Goal: Task Accomplishment & Management: Manage account settings

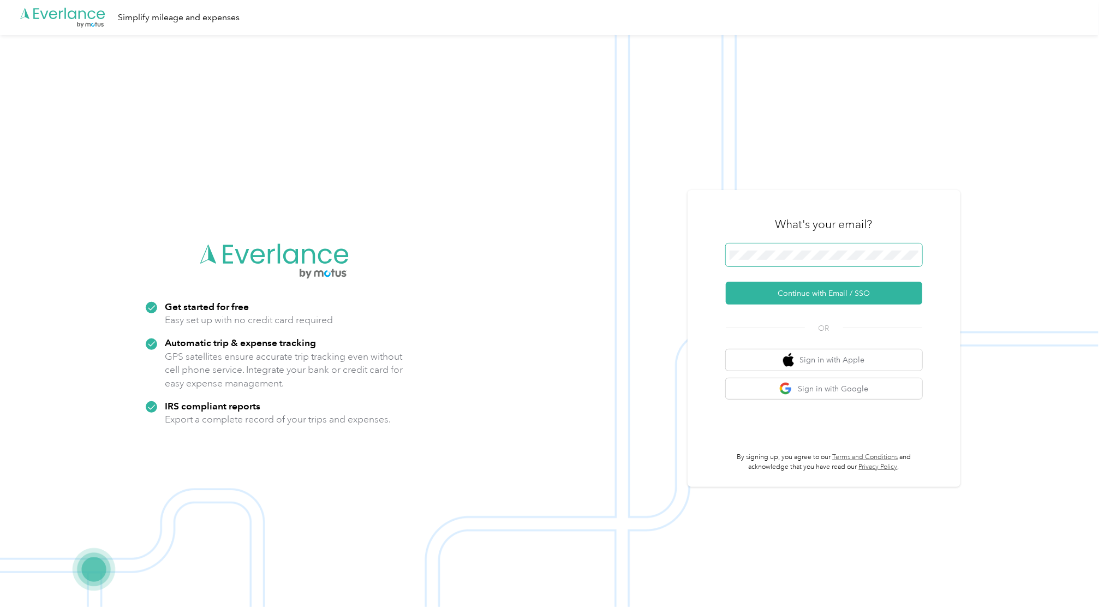
click at [774, 260] on span at bounding box center [824, 254] width 196 height 23
click at [801, 297] on button "Continue with Email / SSO" at bounding box center [824, 293] width 196 height 23
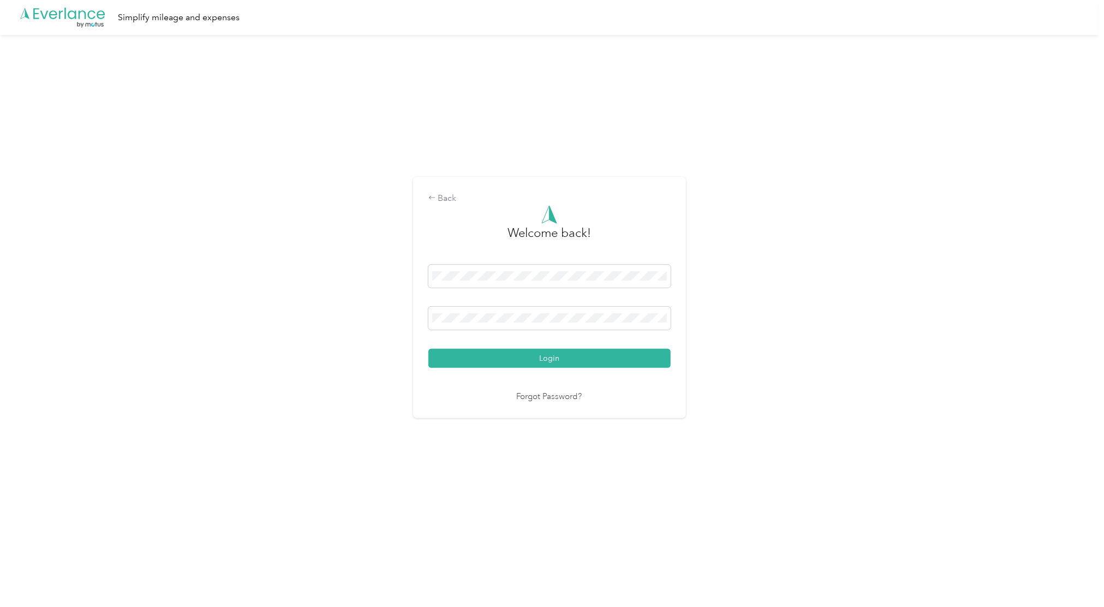
click at [795, 368] on div "Back Welcome back! Login Forgot Password?" at bounding box center [549, 302] width 1099 height 534
click at [577, 358] on button "Login" at bounding box center [549, 358] width 242 height 19
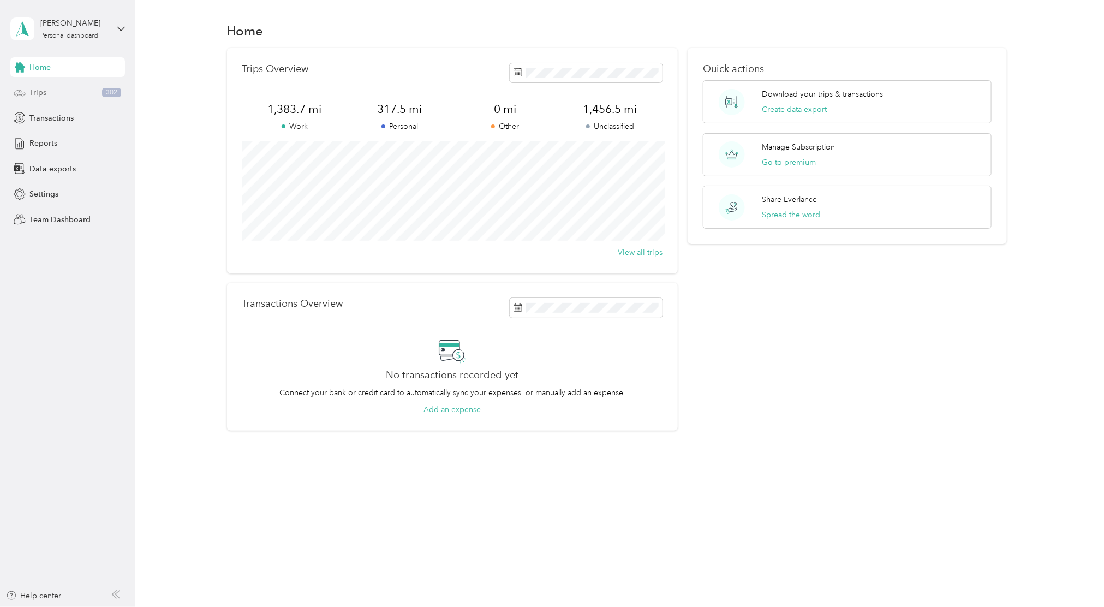
click at [23, 90] on icon at bounding box center [20, 93] width 12 height 12
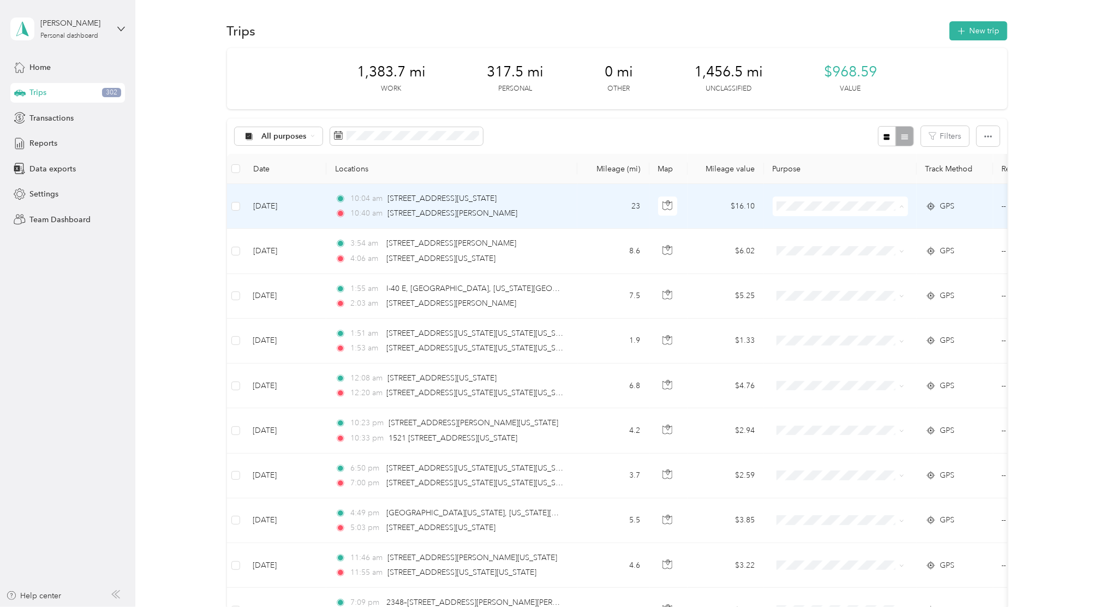
click at [849, 247] on li "Personal" at bounding box center [839, 245] width 135 height 19
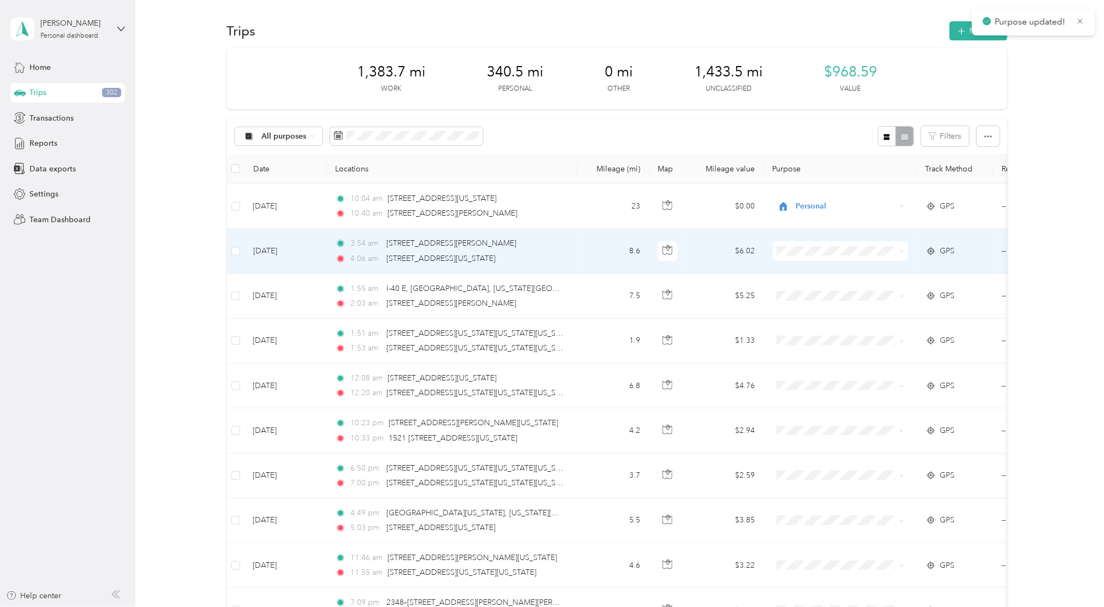
click at [852, 294] on li "Personal" at bounding box center [839, 289] width 135 height 19
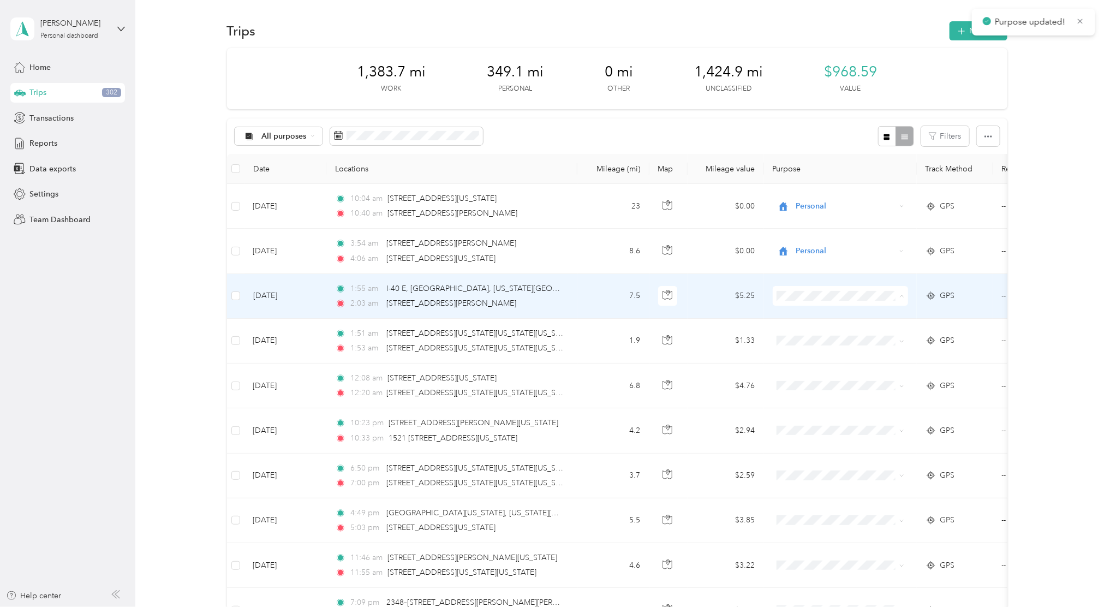
click at [860, 331] on span "Personal" at bounding box center [849, 335] width 101 height 11
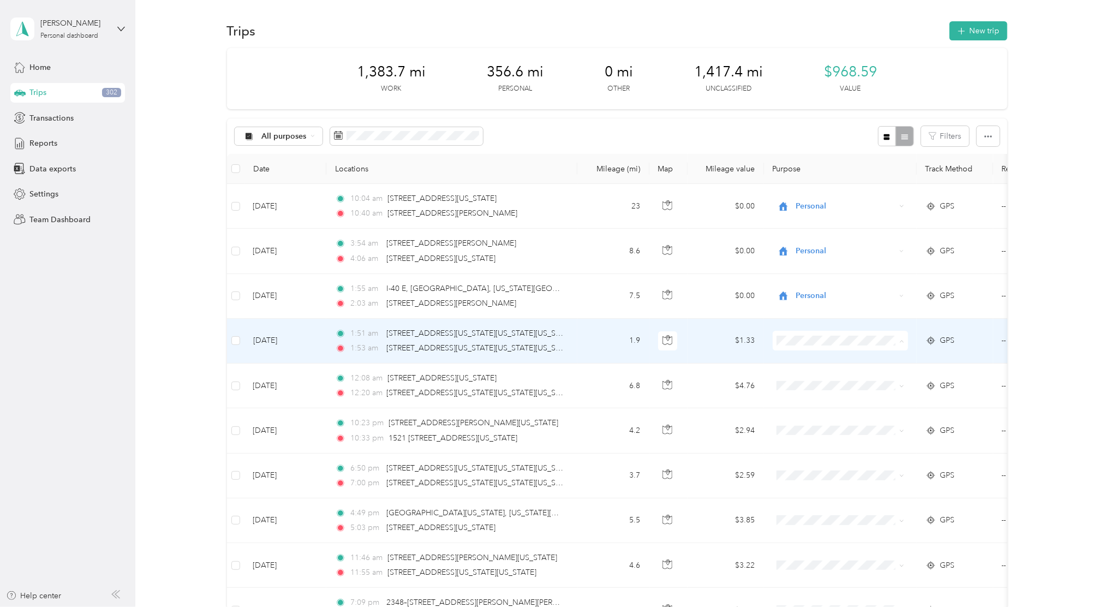
click at [828, 380] on span "Personal" at bounding box center [849, 380] width 101 height 11
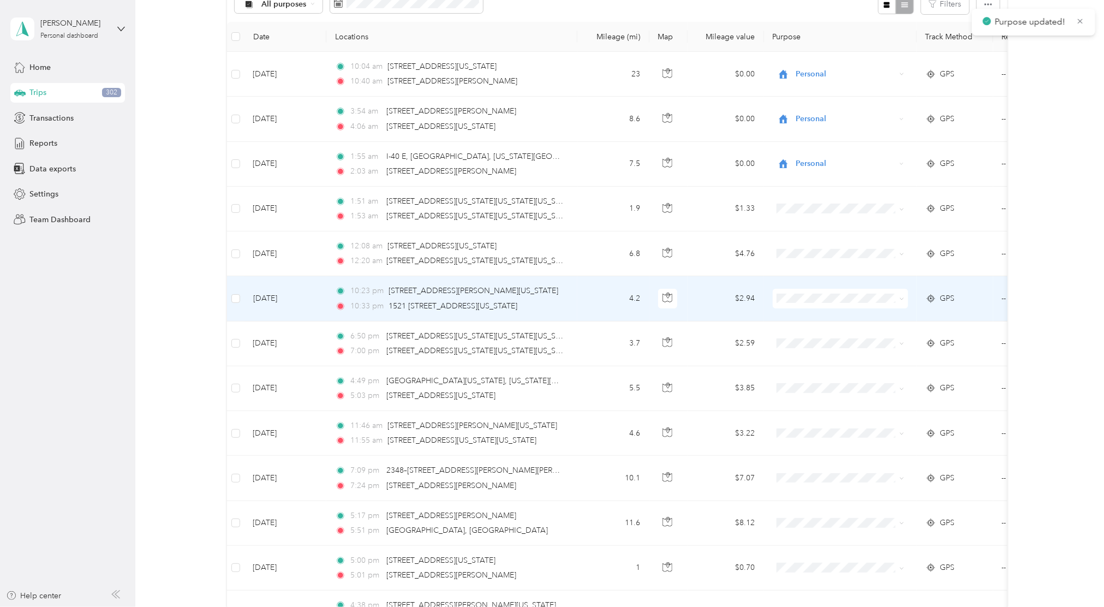
scroll to position [145, 0]
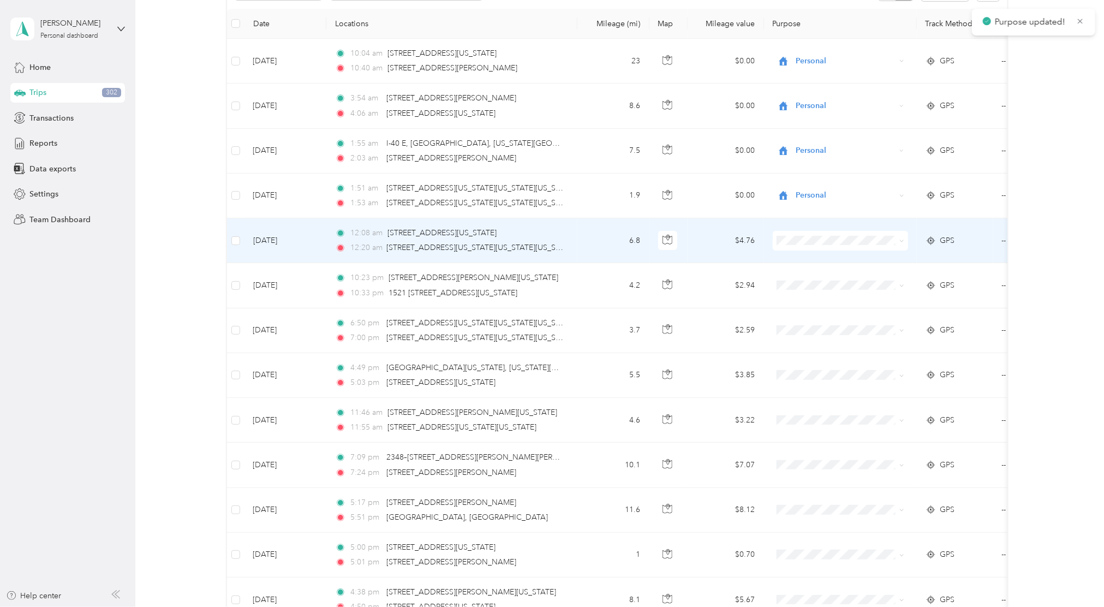
click at [807, 235] on span at bounding box center [840, 241] width 135 height 20
click at [810, 246] on span at bounding box center [840, 241] width 135 height 20
click at [801, 234] on span at bounding box center [840, 241] width 135 height 20
click at [822, 281] on span "Personal" at bounding box center [849, 279] width 101 height 11
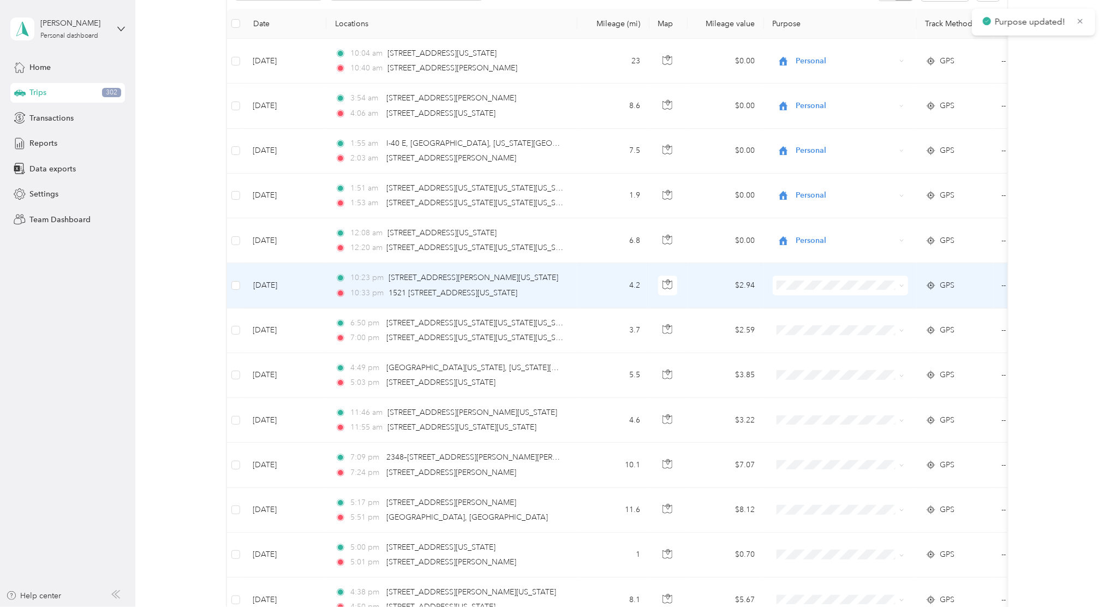
click at [819, 327] on li "Personal" at bounding box center [839, 322] width 135 height 19
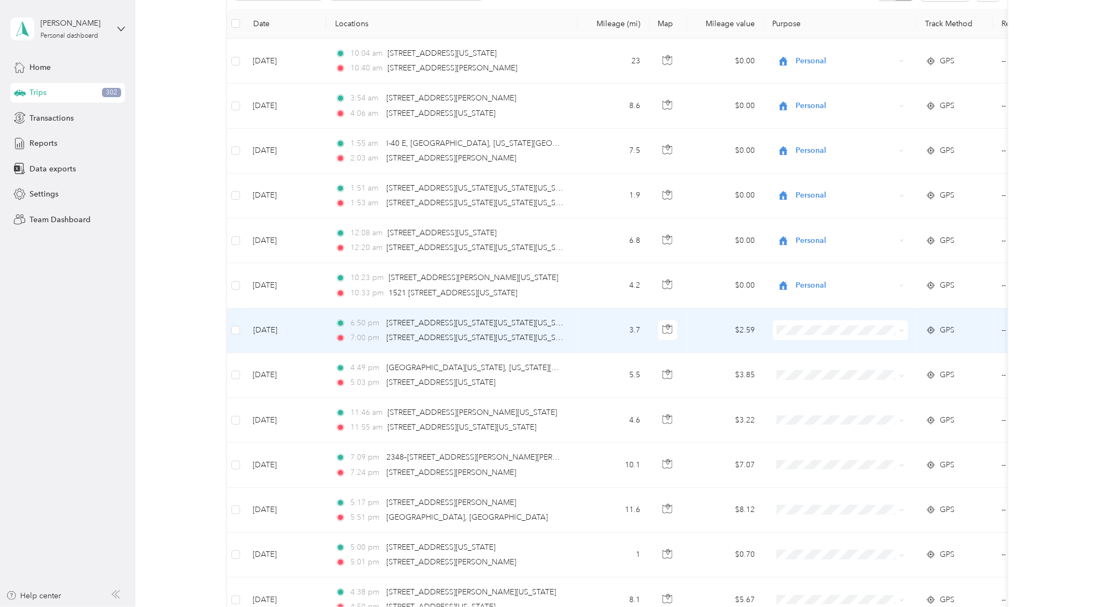
click at [825, 363] on li "Personal" at bounding box center [839, 367] width 135 height 19
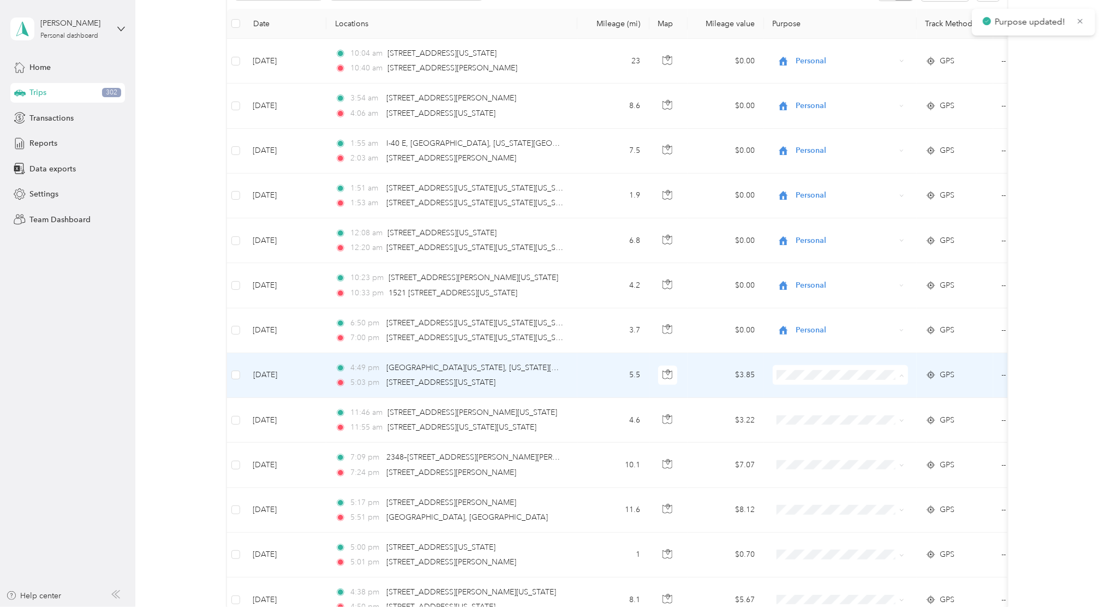
click at [828, 421] on ol "Work Personal Wyld Other Charity Medical Moving Commute" at bounding box center [839, 462] width 135 height 153
click at [827, 410] on span "Personal" at bounding box center [849, 414] width 101 height 11
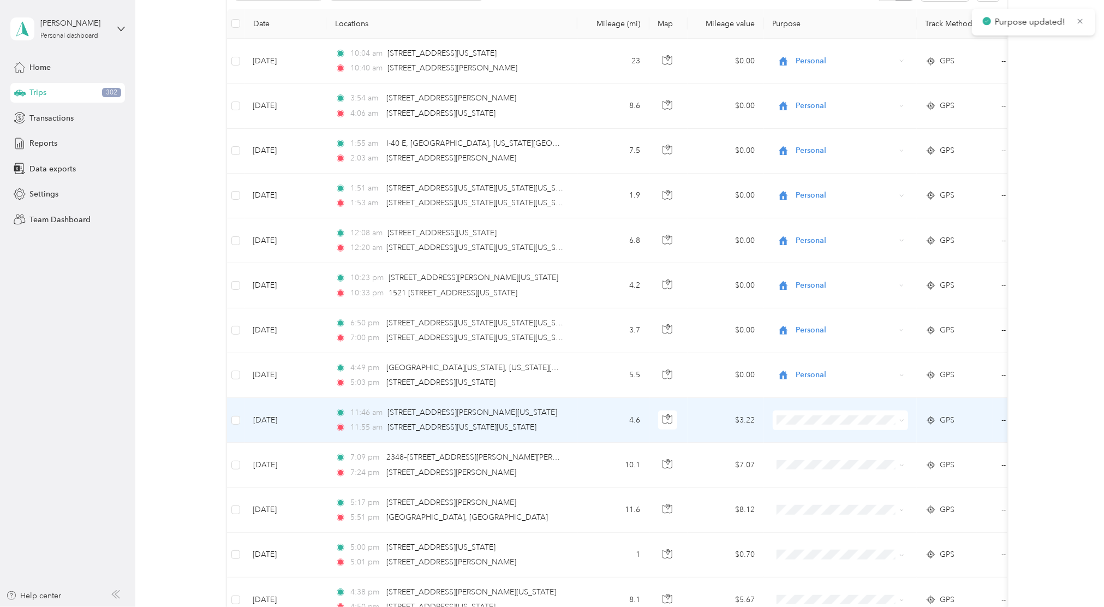
click at [843, 461] on li "Personal" at bounding box center [839, 454] width 135 height 19
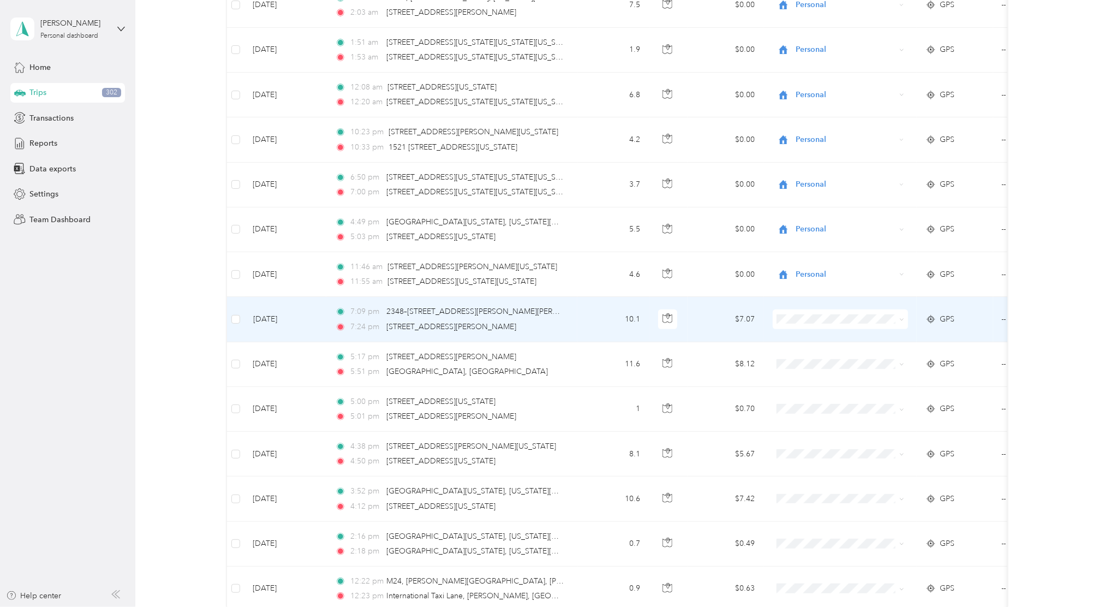
click at [806, 360] on li "Personal" at bounding box center [839, 358] width 135 height 19
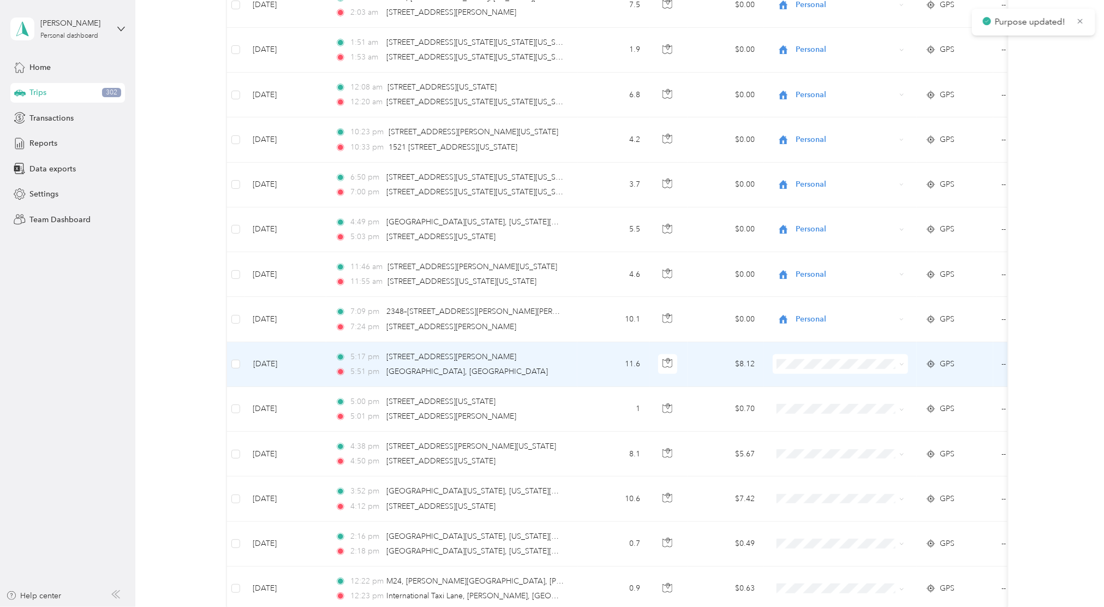
click at [814, 403] on span "Personal" at bounding box center [849, 403] width 101 height 11
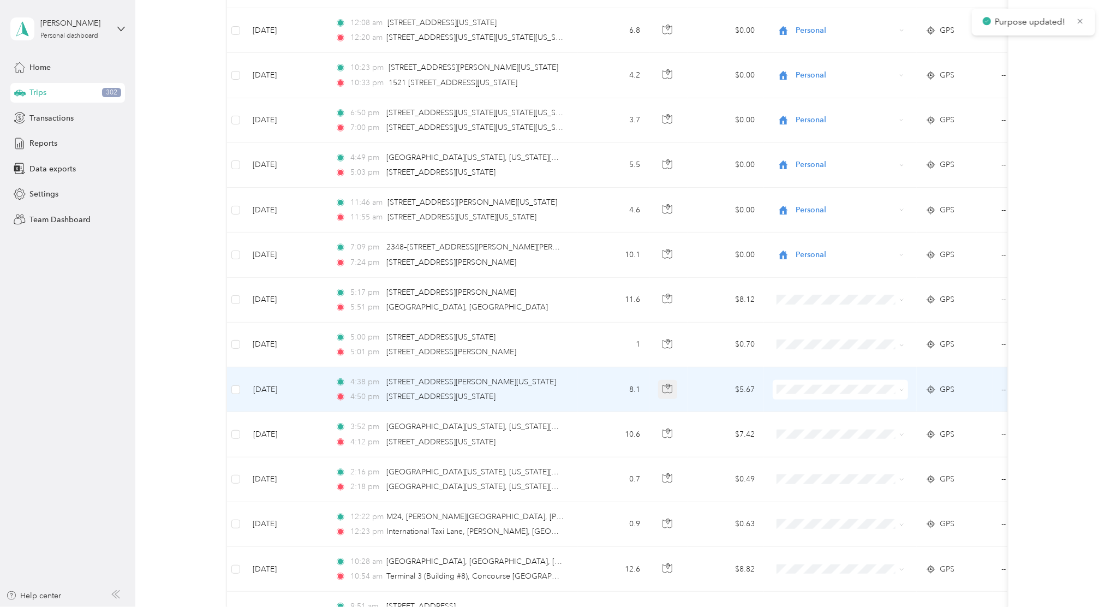
scroll to position [363, 0]
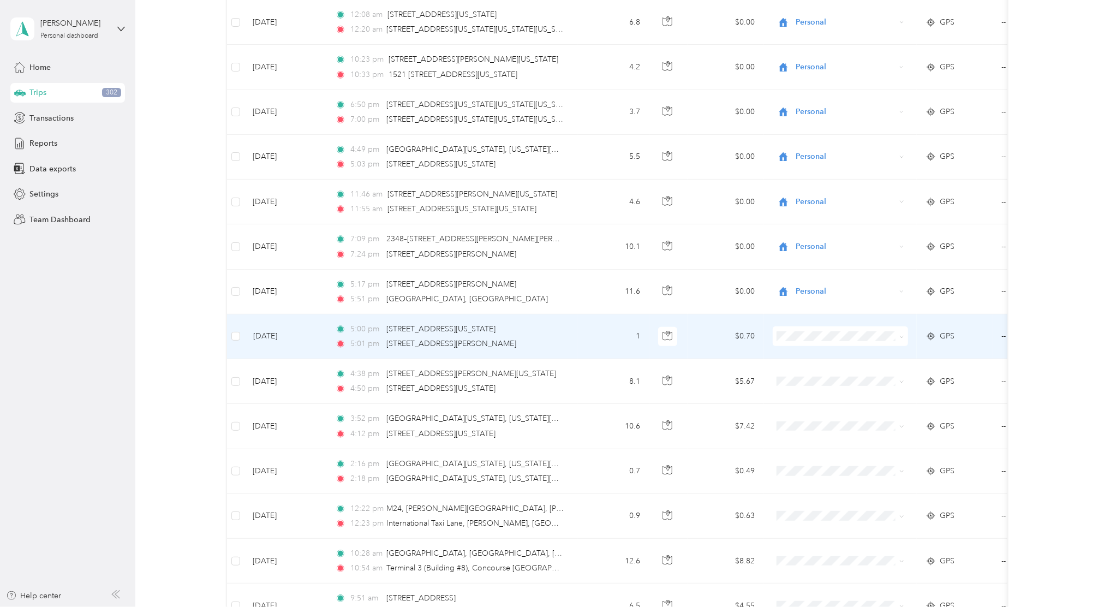
click at [800, 381] on li "Personal" at bounding box center [839, 375] width 135 height 19
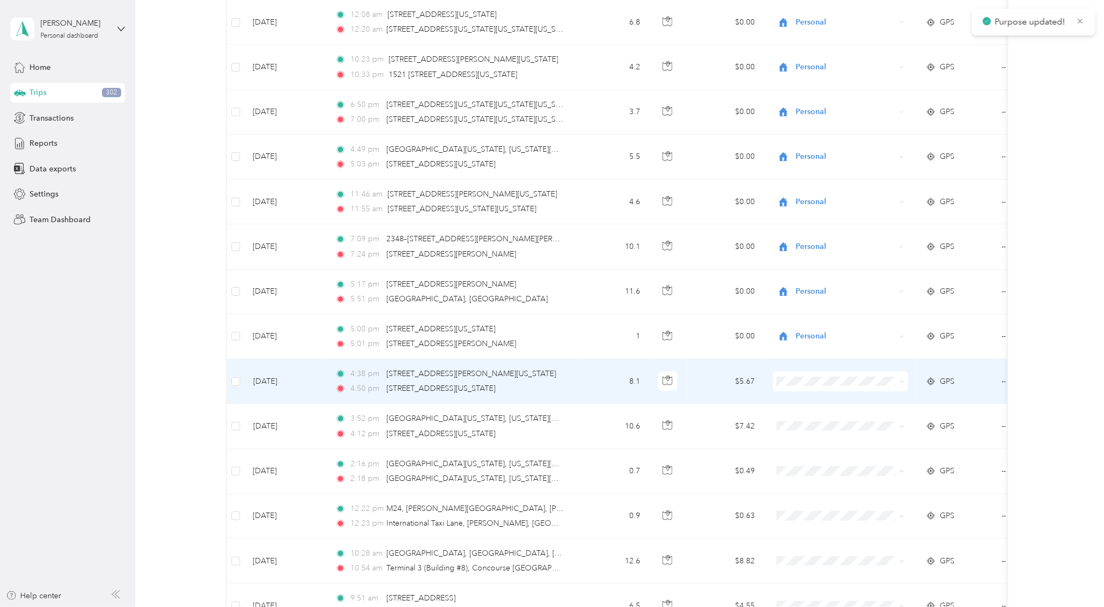
click at [798, 386] on span at bounding box center [840, 382] width 135 height 20
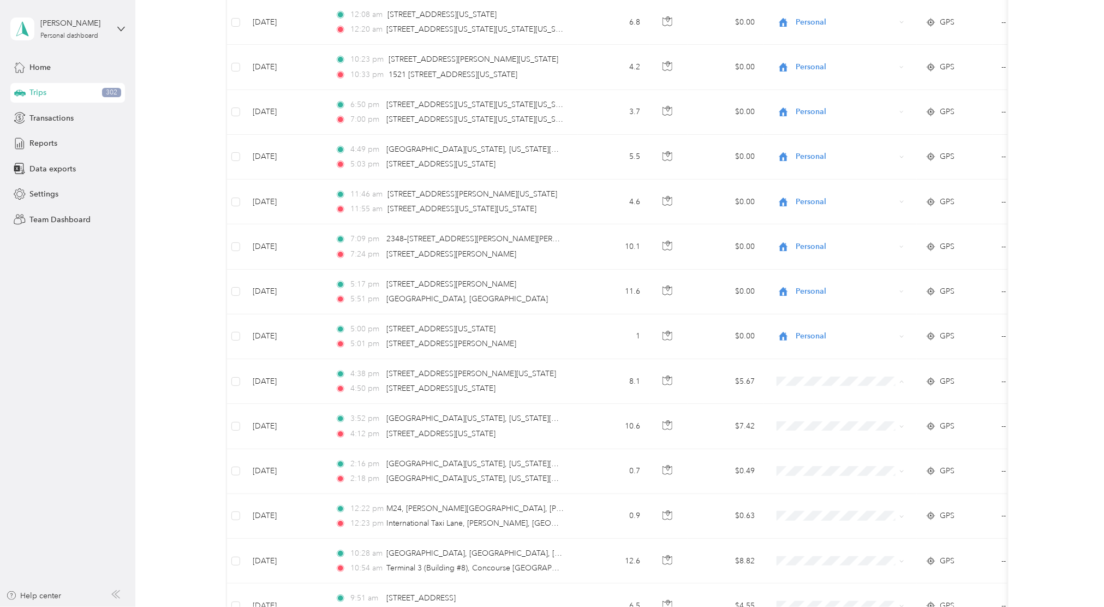
drag, startPoint x: 798, startPoint y: 386, endPoint x: 826, endPoint y: 421, distance: 44.7
click at [824, 422] on span "Personal" at bounding box center [849, 420] width 101 height 11
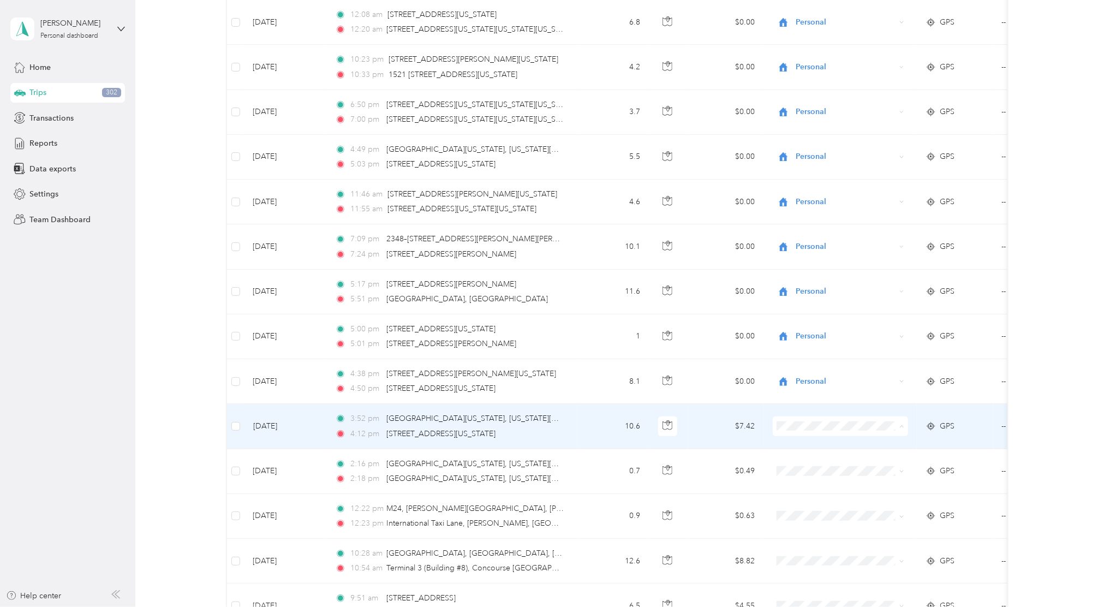
click at [832, 466] on span "Personal" at bounding box center [849, 465] width 101 height 11
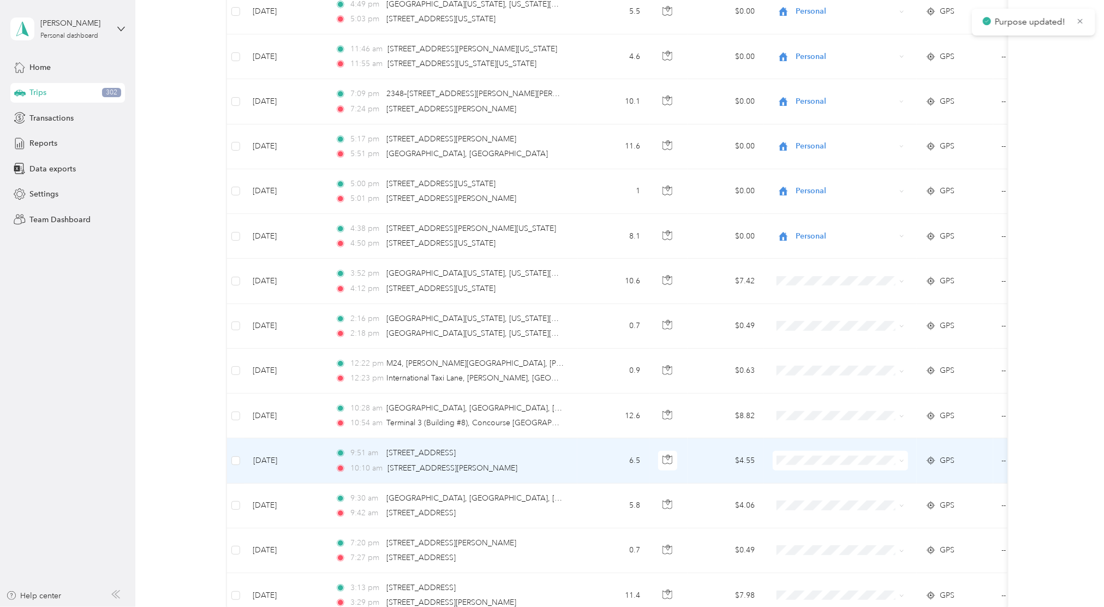
scroll to position [509, 0]
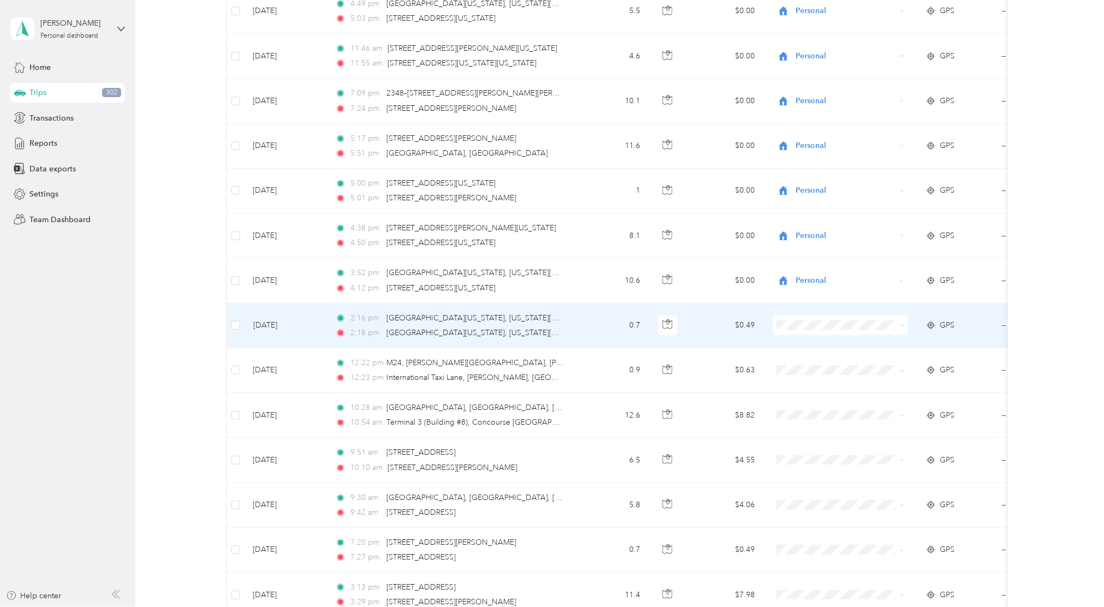
click at [833, 371] on ol "Work Personal Wyld Other Charity Medical Moving Commute" at bounding box center [839, 410] width 135 height 153
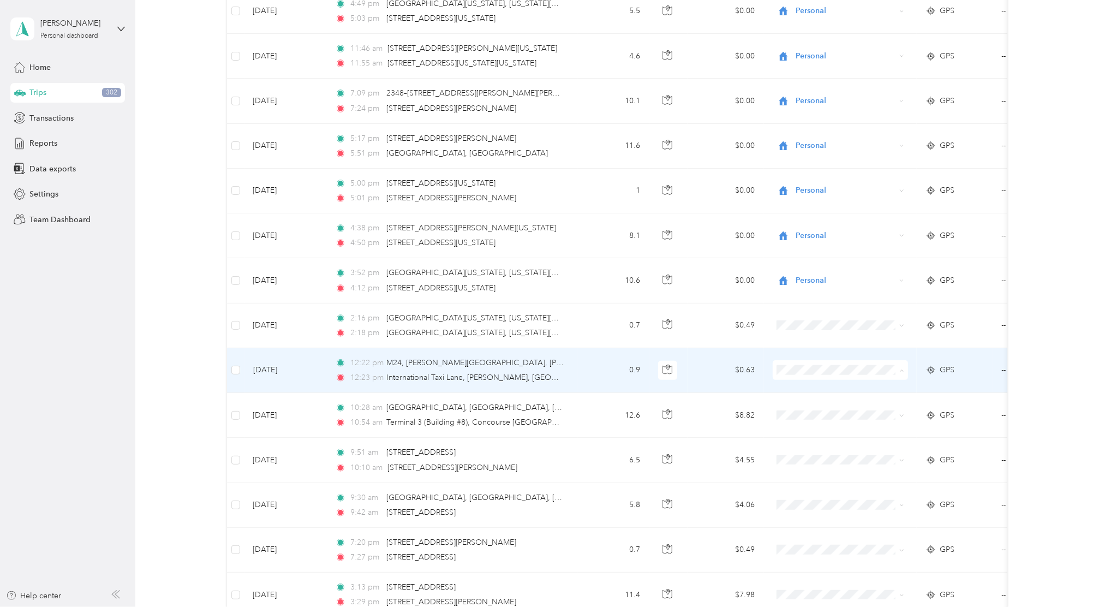
click at [845, 415] on li "Personal" at bounding box center [839, 410] width 135 height 19
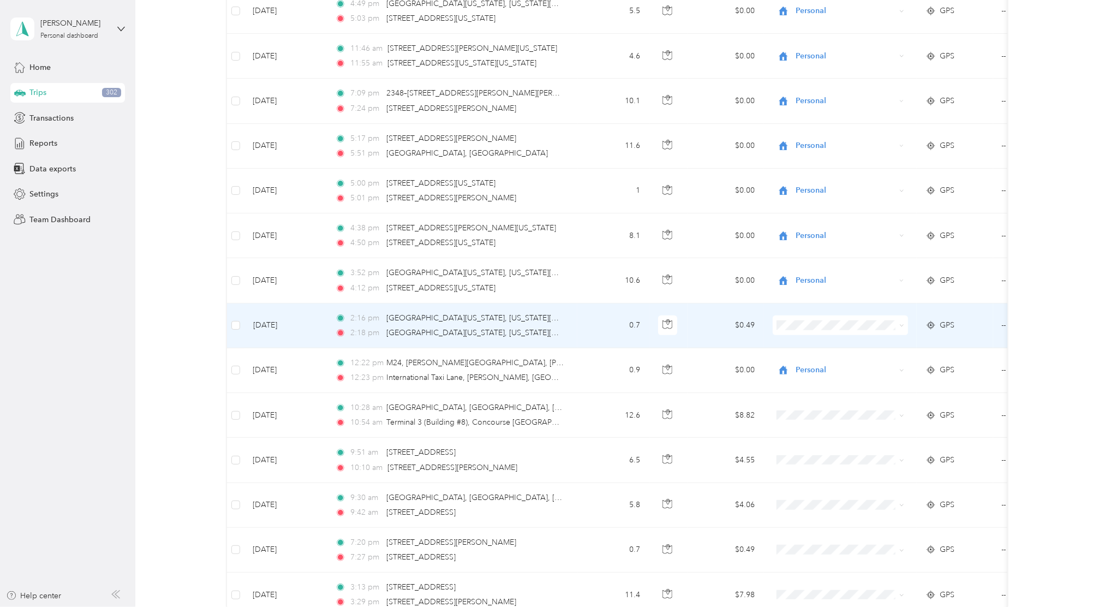
click at [820, 333] on span at bounding box center [840, 325] width 135 height 20
click at [869, 372] on ol "Work Personal Wyld Other Charity Medical Moving Commute" at bounding box center [839, 413] width 135 height 153
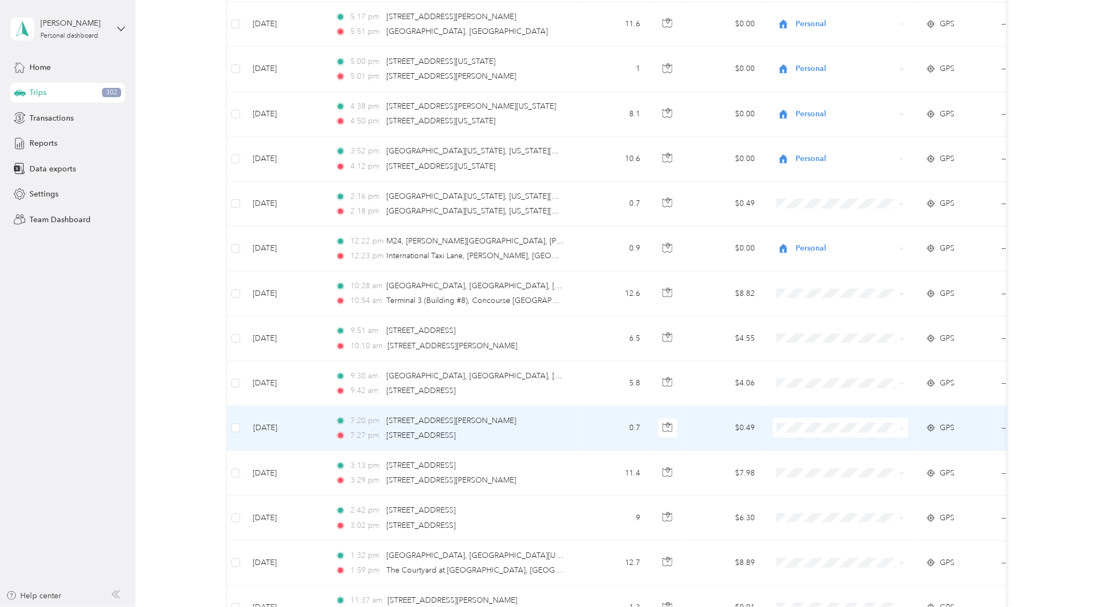
scroll to position [655, 0]
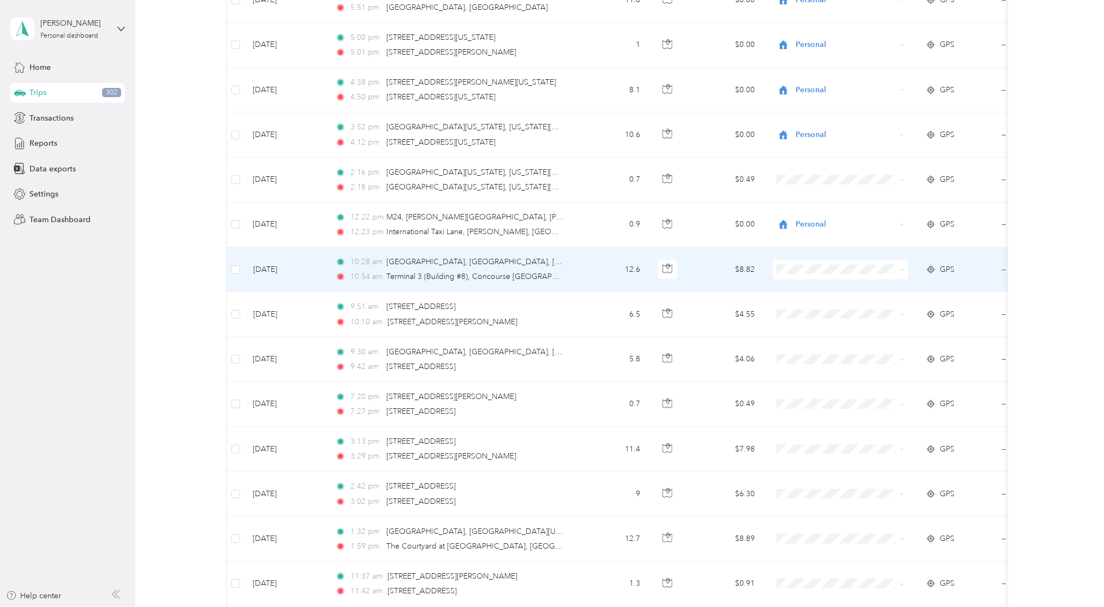
click at [852, 308] on span "Personal" at bounding box center [849, 309] width 101 height 11
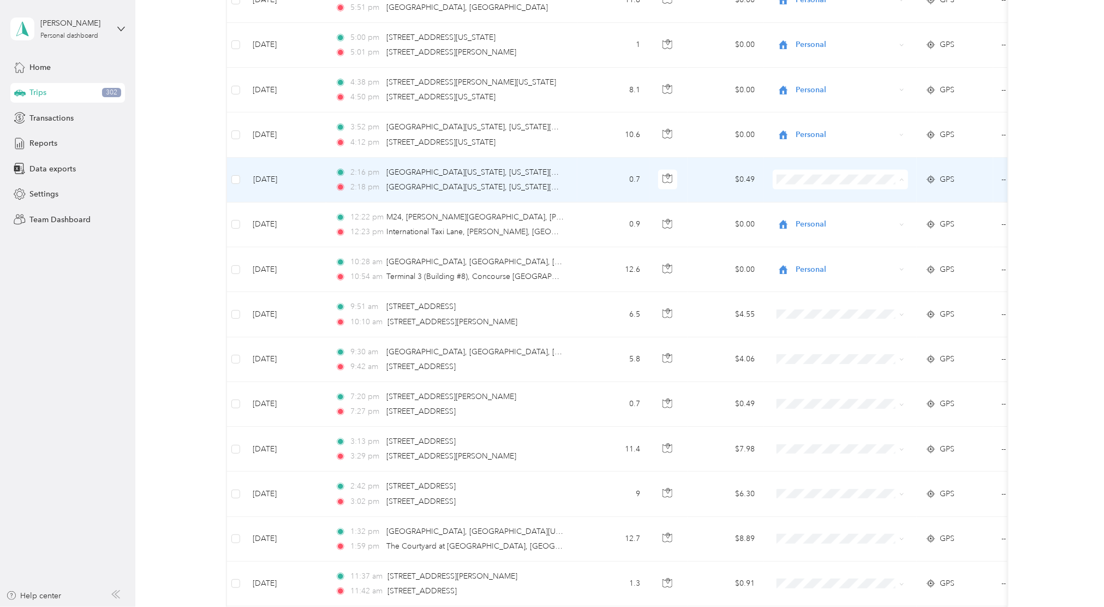
click at [817, 216] on span "Personal" at bounding box center [849, 219] width 101 height 11
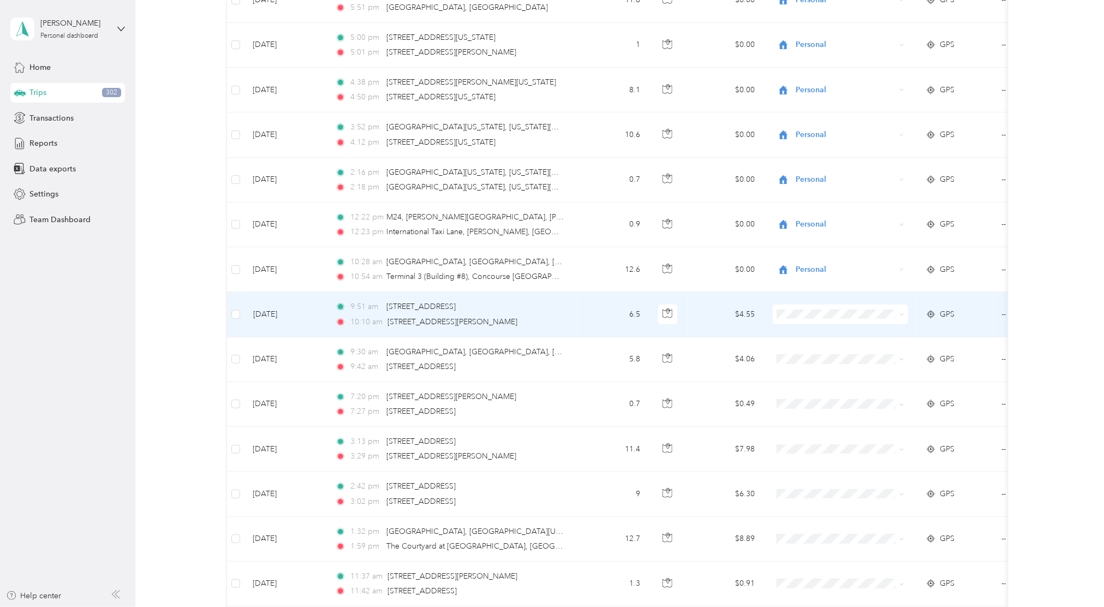
click at [822, 338] on li "Work" at bounding box center [839, 334] width 135 height 19
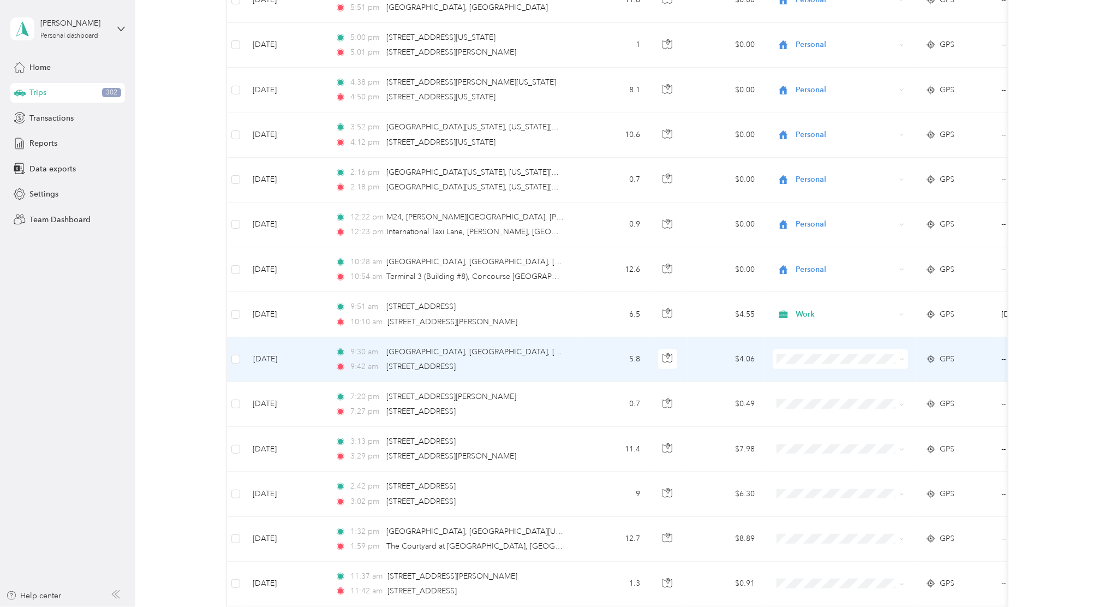
click at [845, 380] on span "Work" at bounding box center [849, 379] width 101 height 11
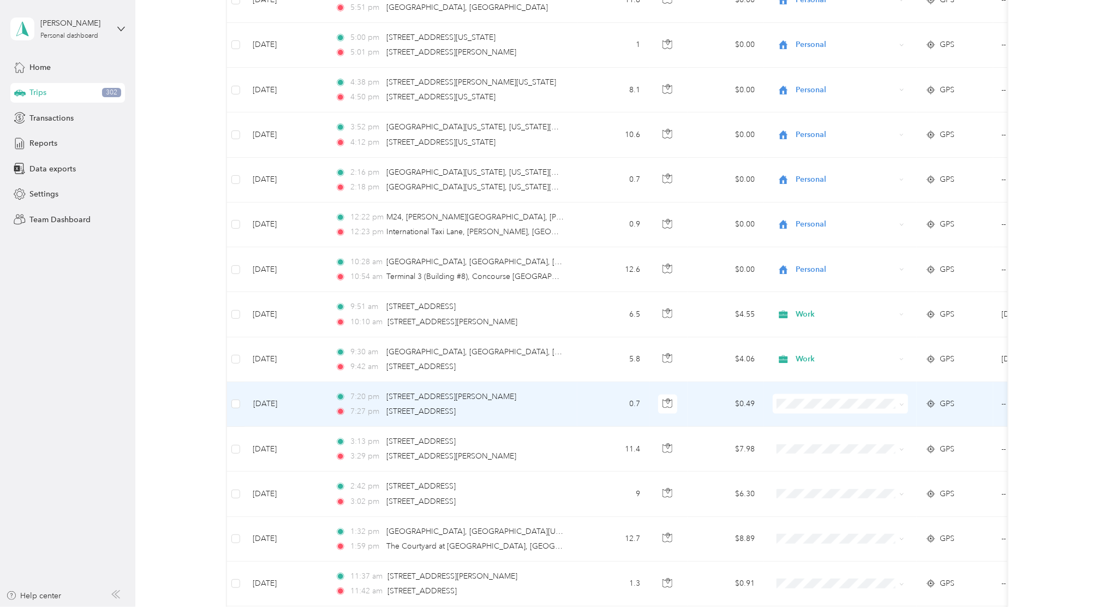
click at [882, 412] on span at bounding box center [840, 404] width 135 height 20
click at [819, 446] on li "Personal" at bounding box center [839, 444] width 135 height 19
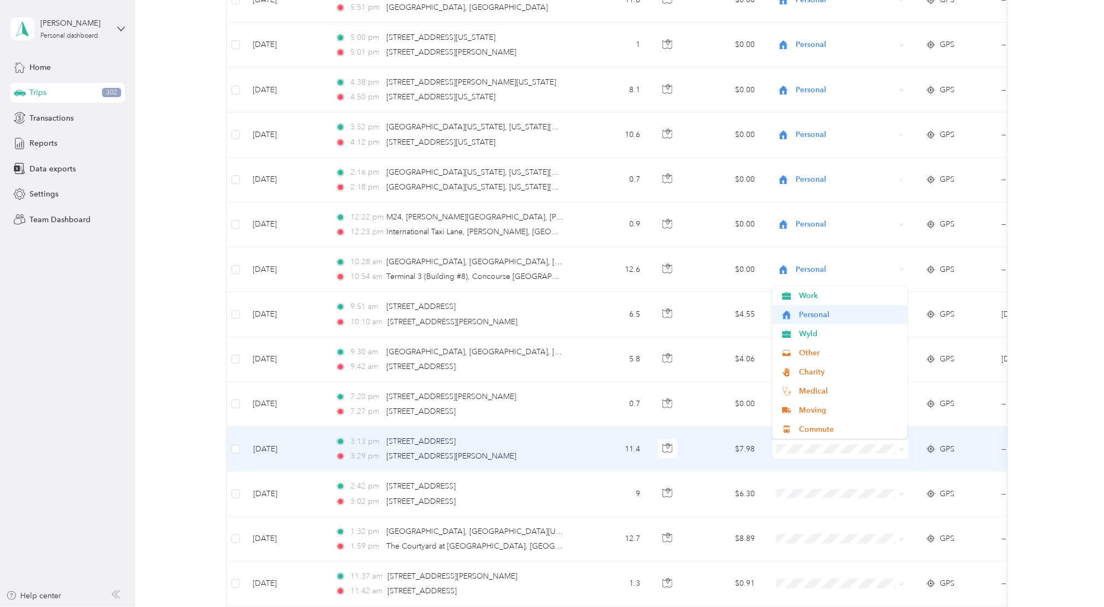
click at [859, 313] on span "Personal" at bounding box center [849, 314] width 101 height 11
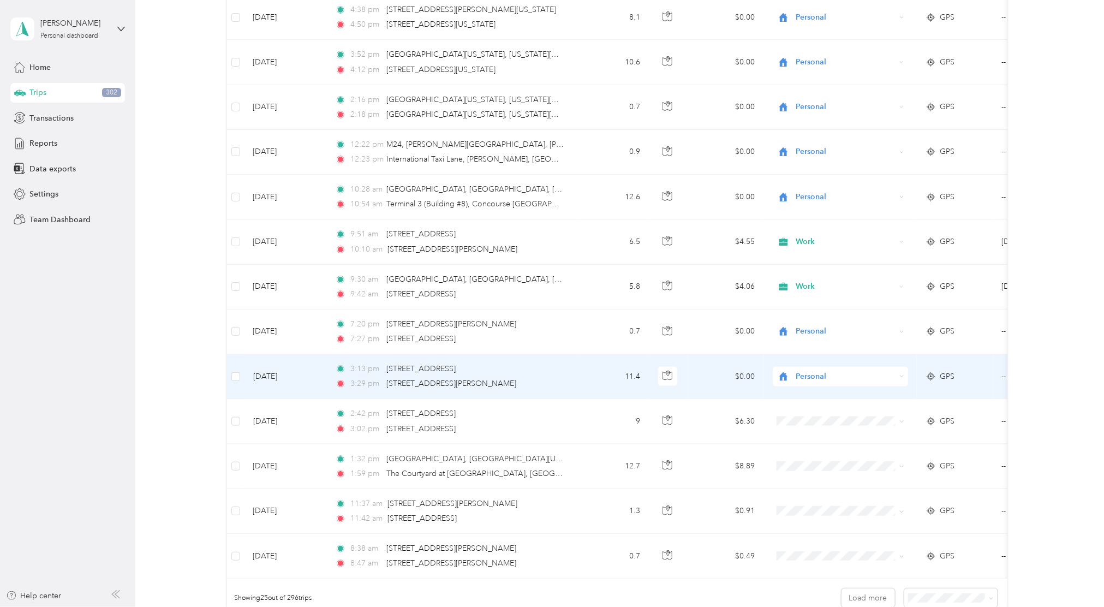
scroll to position [800, 0]
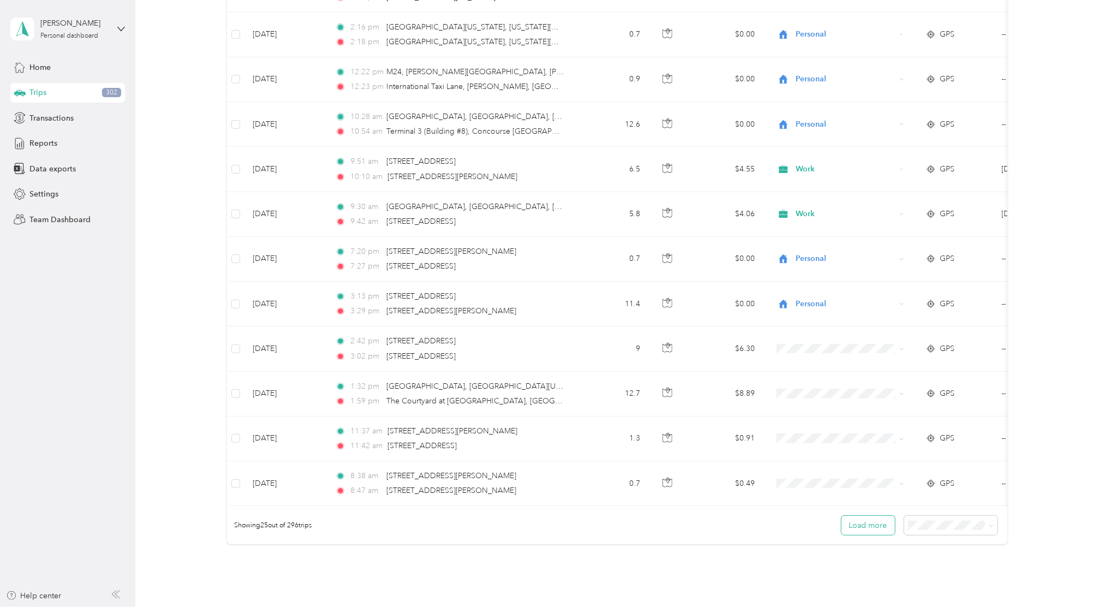
click at [852, 532] on button "Load more" at bounding box center [868, 525] width 53 height 19
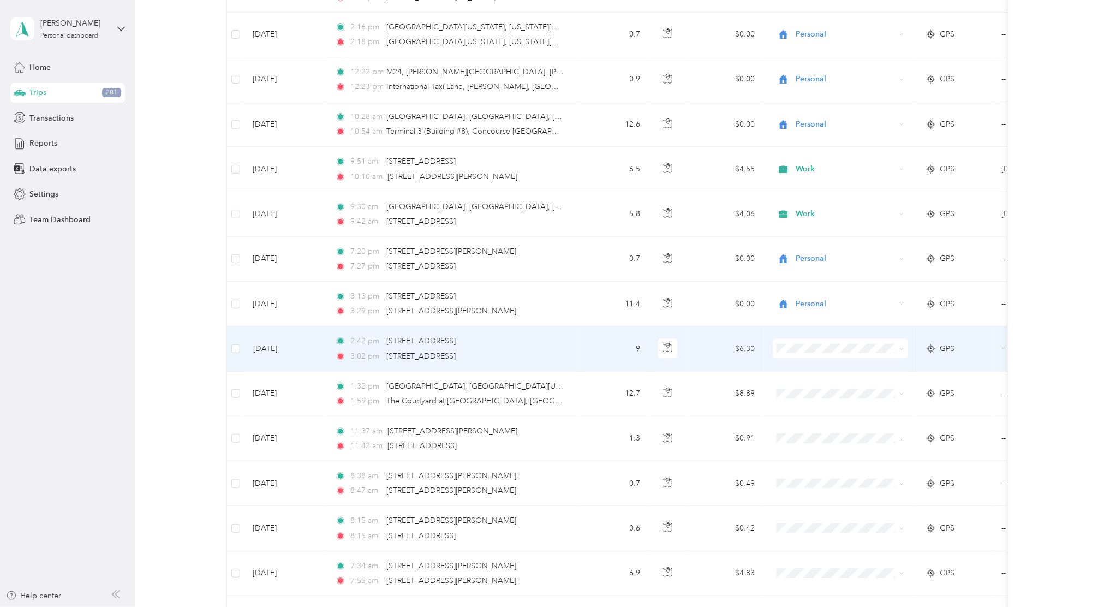
click at [814, 393] on ol "Work Personal Wyld Other Charity Medical Moving Commute" at bounding box center [839, 433] width 135 height 153
click at [819, 392] on li "Personal" at bounding box center [839, 388] width 135 height 19
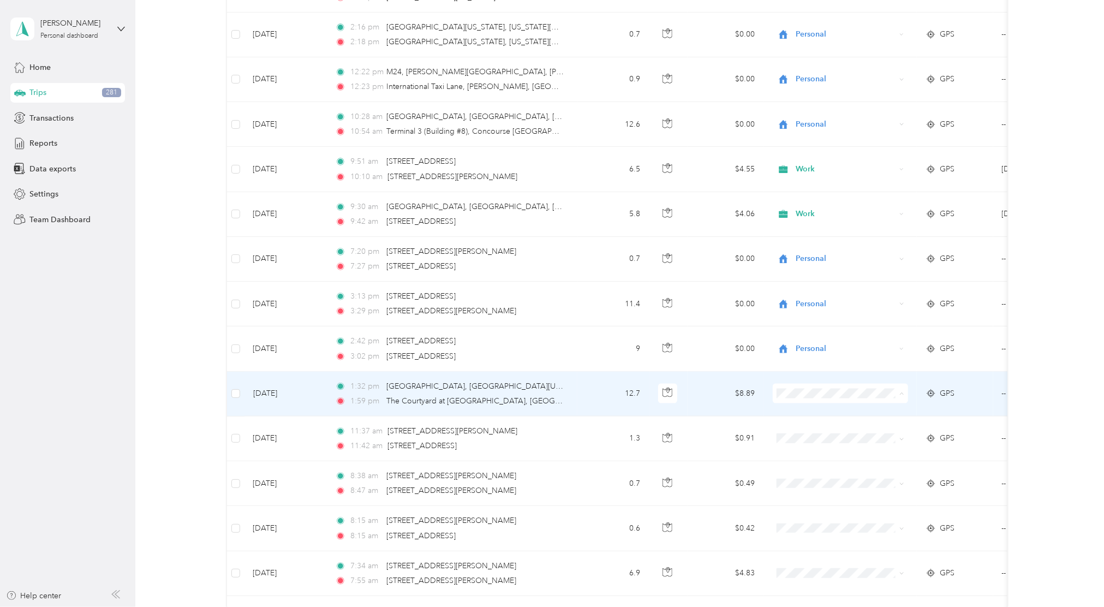
click at [821, 430] on span "Personal" at bounding box center [849, 433] width 101 height 11
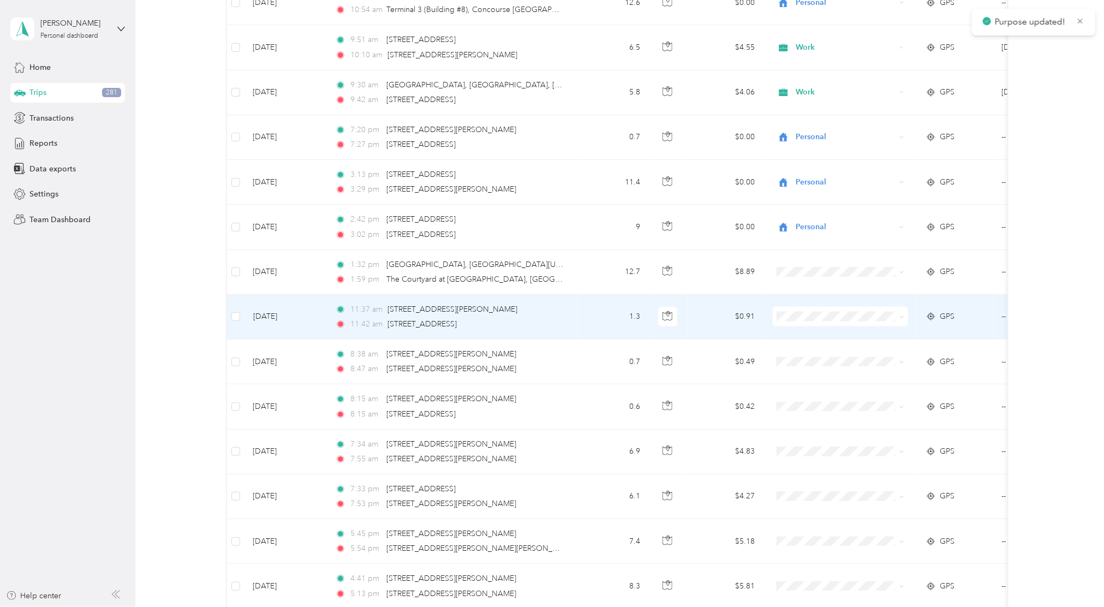
scroll to position [946, 0]
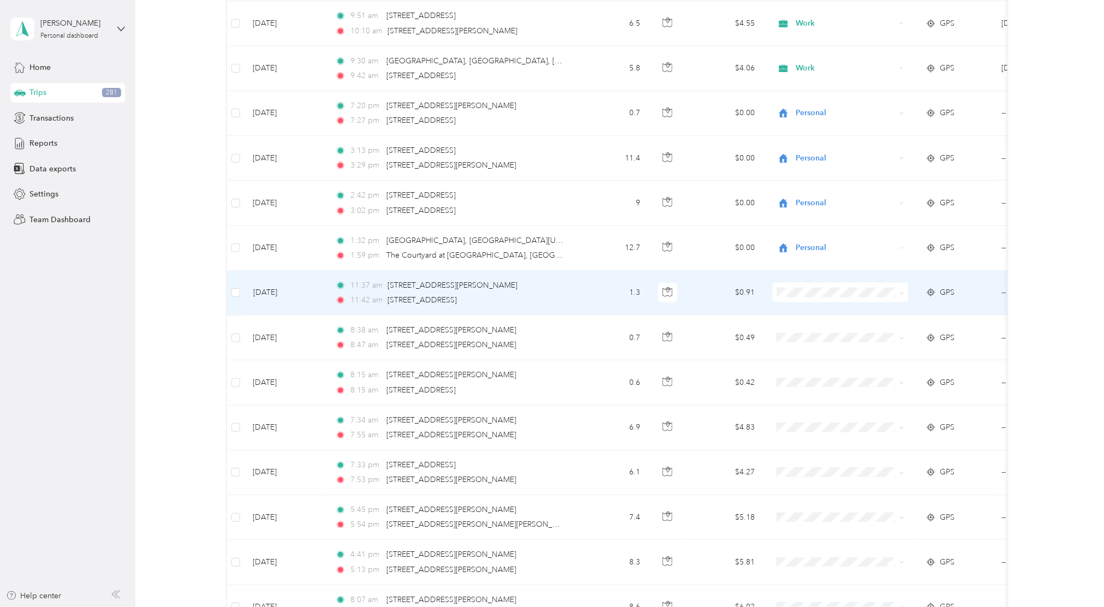
click at [813, 334] on li "Personal" at bounding box center [839, 332] width 135 height 19
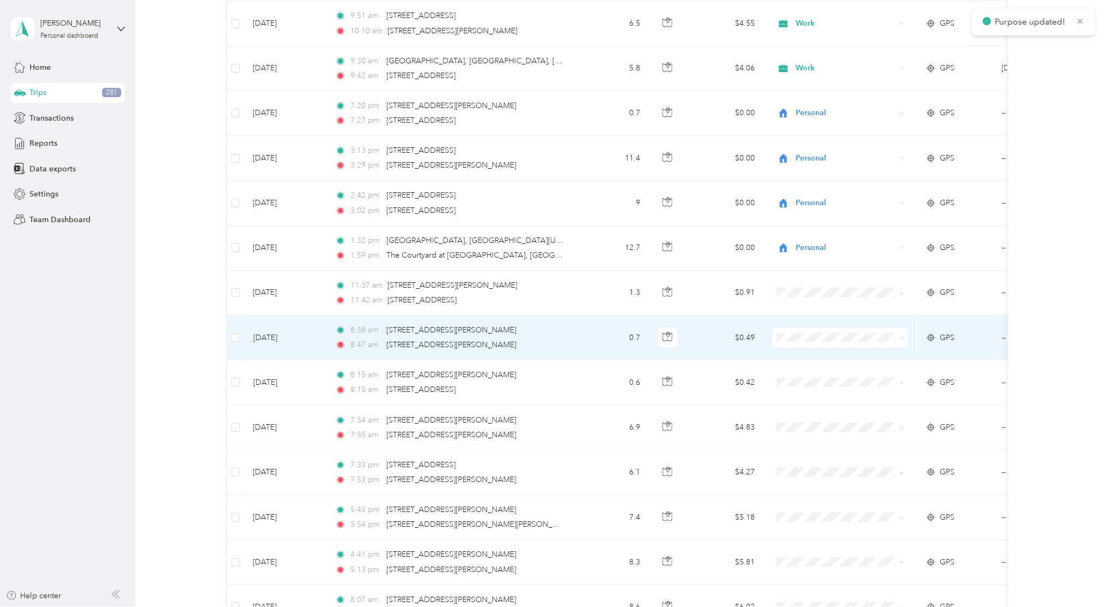
click at [821, 375] on span "Personal" at bounding box center [849, 377] width 101 height 11
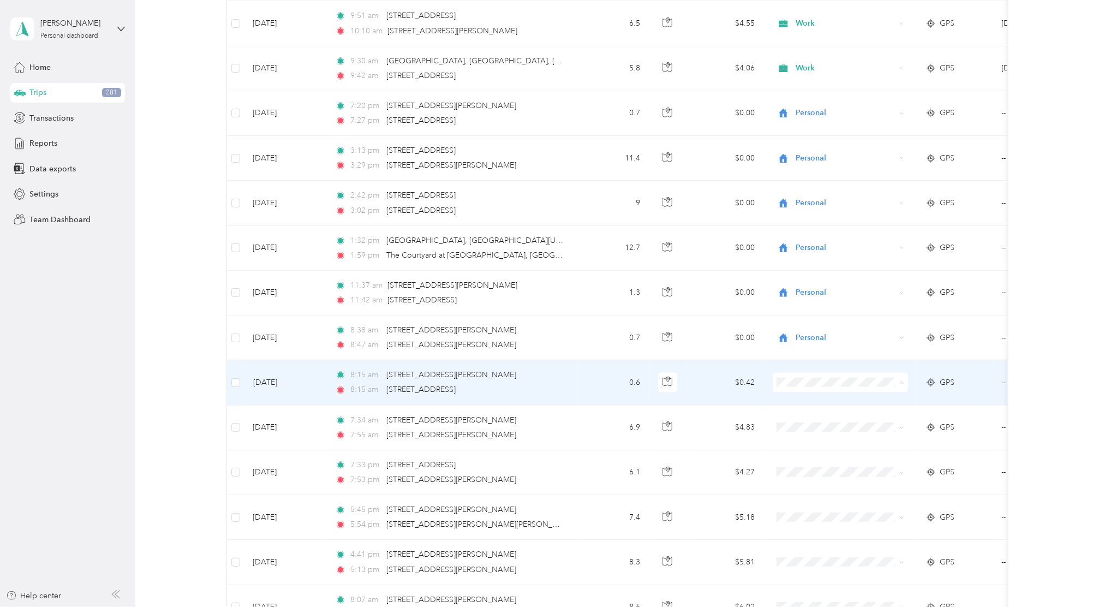
click at [820, 422] on span "Personal" at bounding box center [849, 422] width 101 height 11
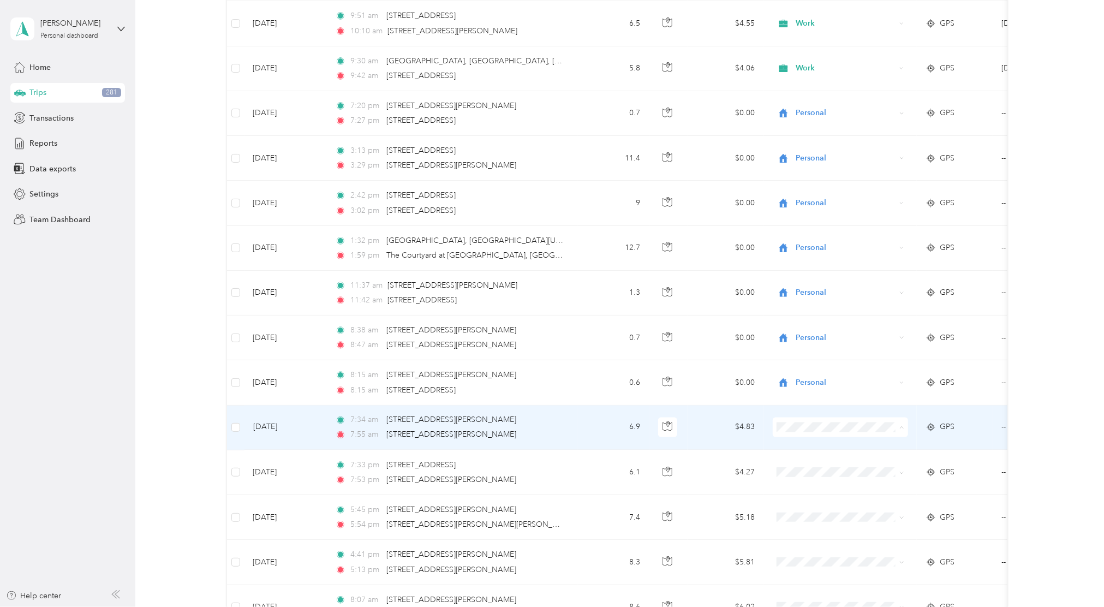
click at [819, 464] on span "Personal" at bounding box center [849, 467] width 101 height 11
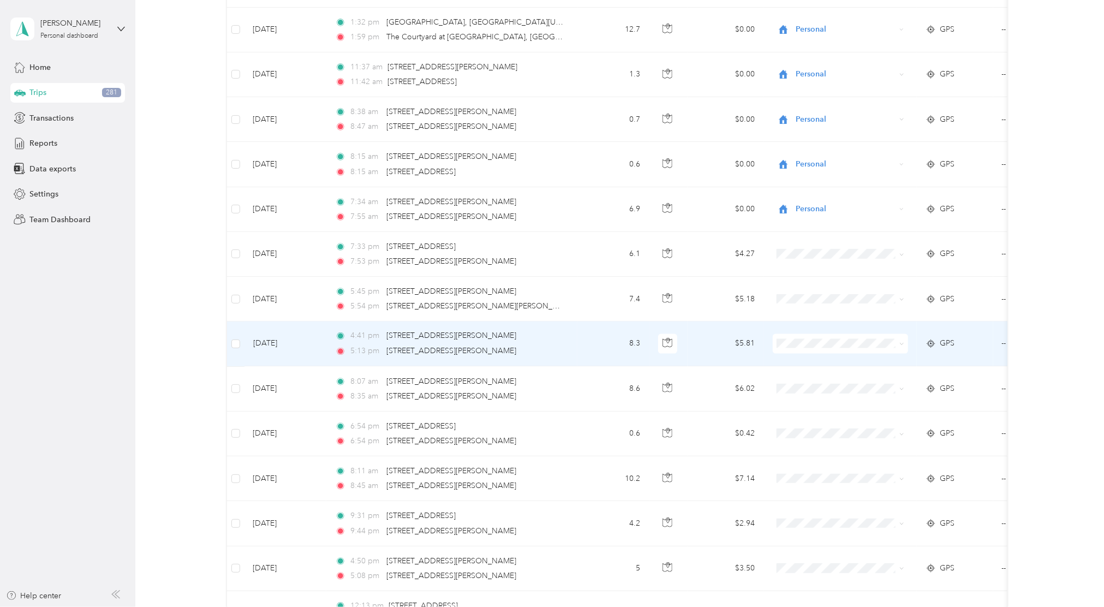
scroll to position [1092, 0]
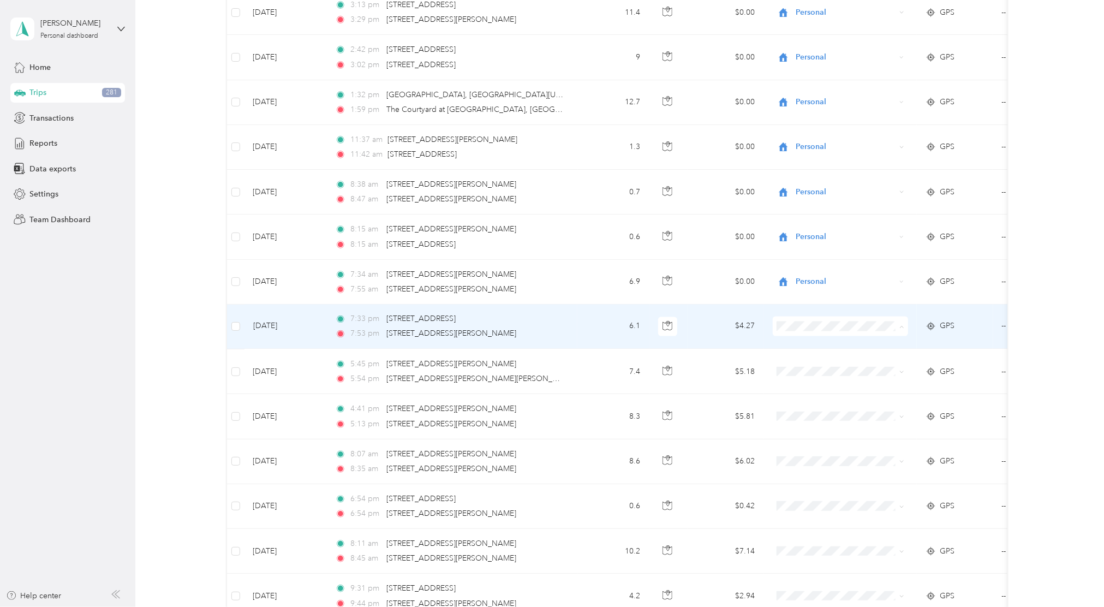
click at [812, 366] on span "Personal" at bounding box center [849, 366] width 101 height 11
